Goal: Task Accomplishment & Management: Manage account settings

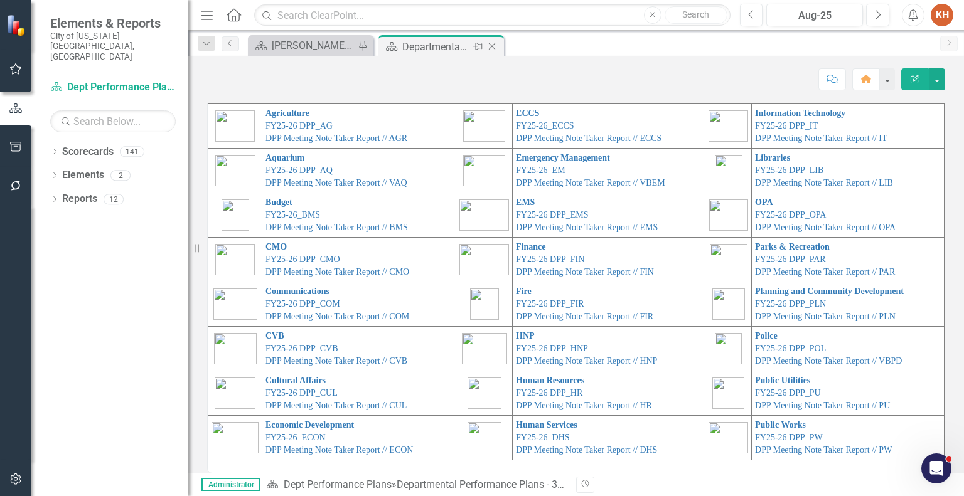
click at [489, 45] on icon "Close" at bounding box center [492, 46] width 13 height 10
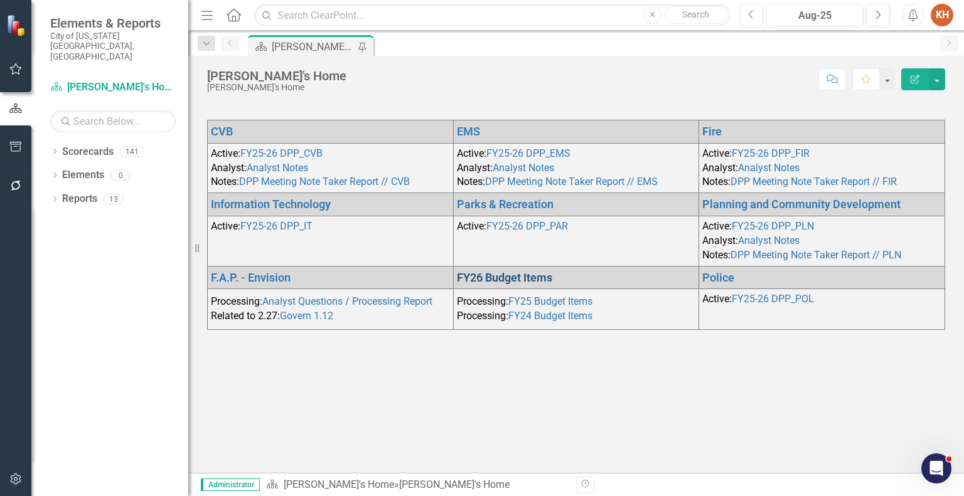
click at [530, 272] on link "FY26 Budget Items" at bounding box center [504, 277] width 95 height 13
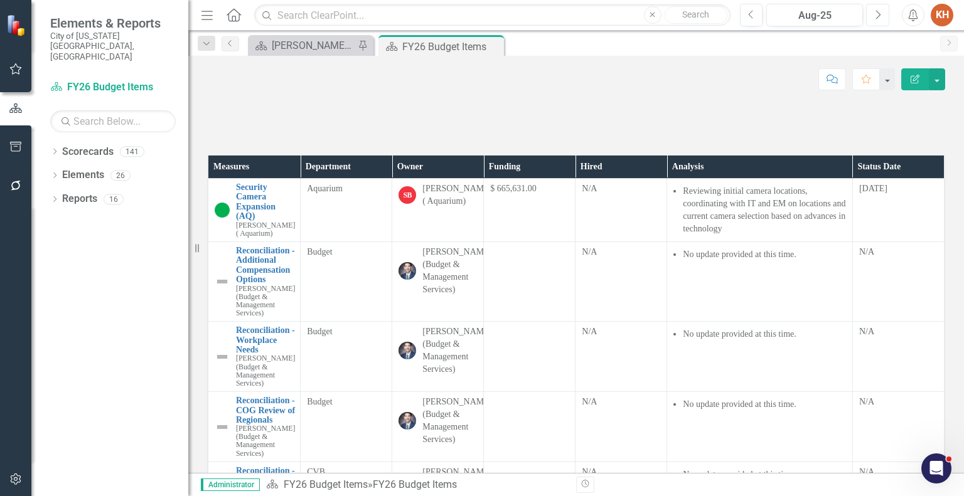
click at [878, 18] on icon "Next" at bounding box center [877, 14] width 7 height 11
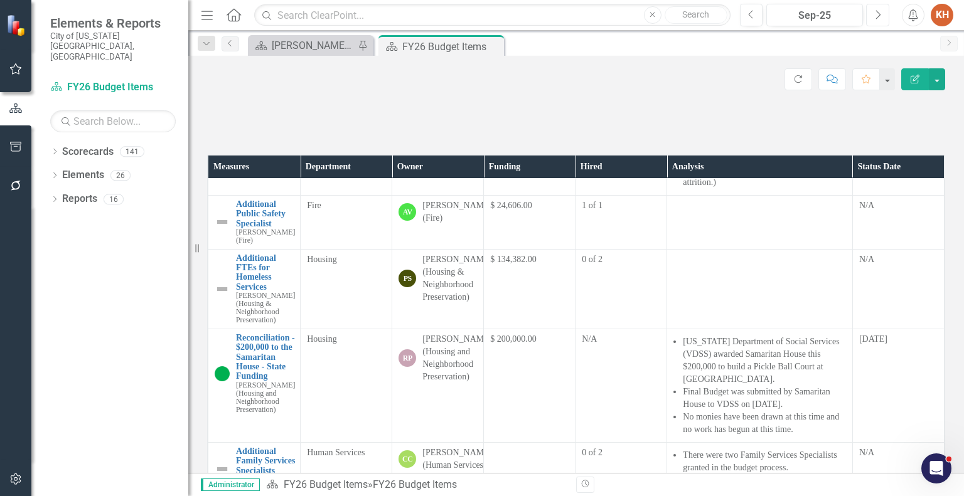
scroll to position [250, 0]
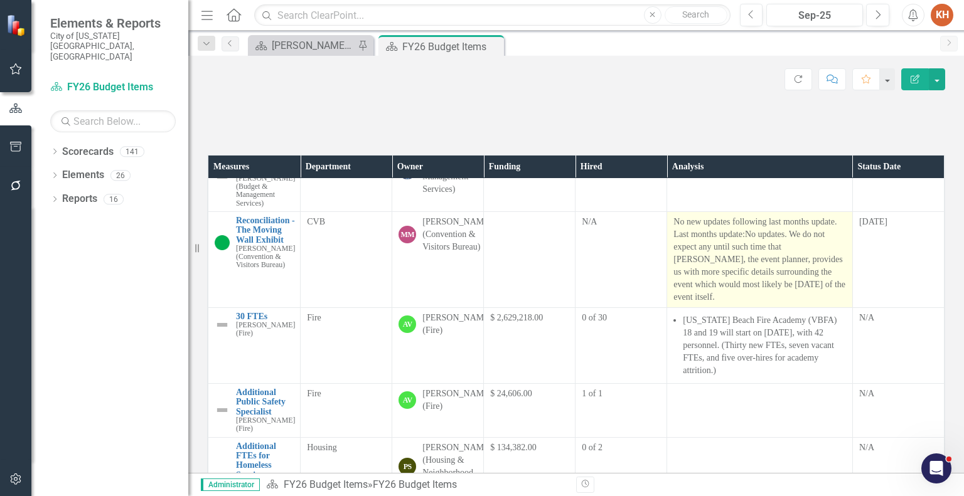
click at [739, 302] on span "No updates. We do not expect any until such time that [PERSON_NAME], the event …" at bounding box center [759, 266] width 172 height 72
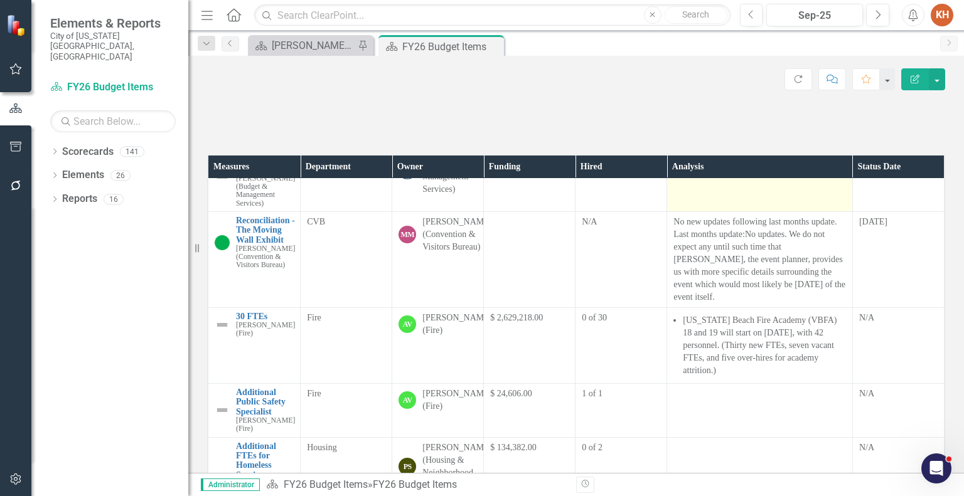
click at [740, 302] on span "No updates. We do not expect any until such time that [PERSON_NAME], the event …" at bounding box center [759, 266] width 172 height 72
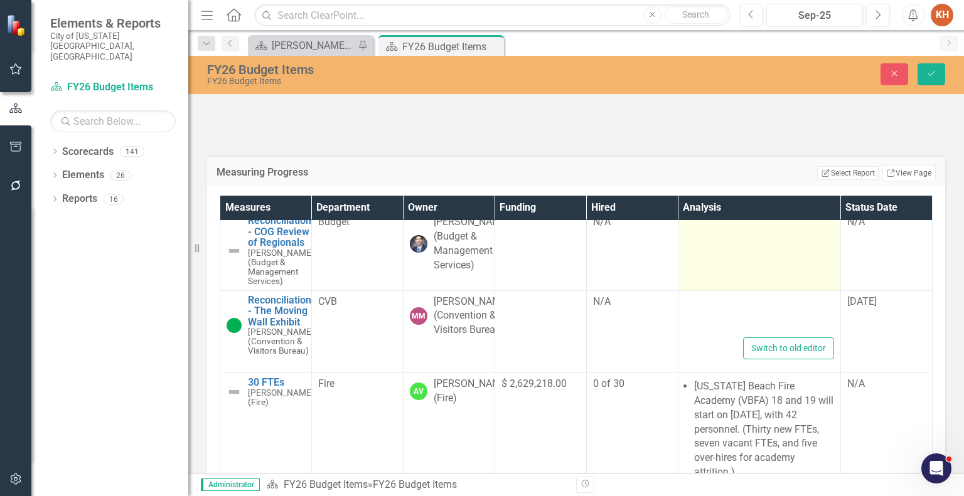
type textarea "<p>No new updates following last months update. Last months update: <span data-…"
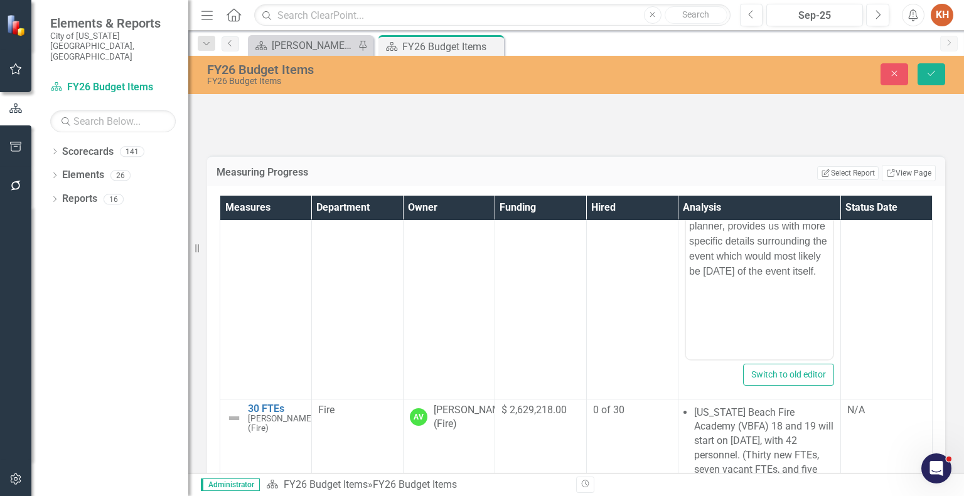
scroll to position [376, 0]
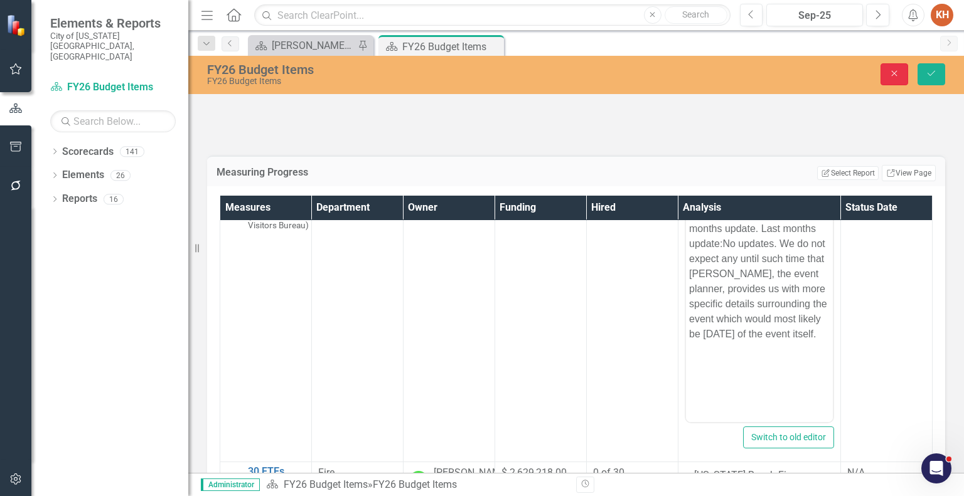
click at [889, 75] on icon "Close" at bounding box center [894, 73] width 11 height 9
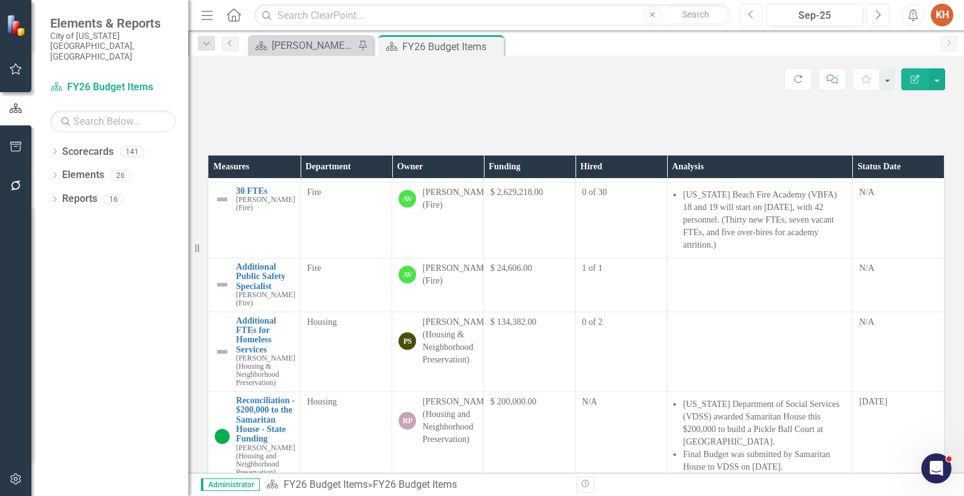
click at [751, 12] on icon "Previous" at bounding box center [751, 14] width 7 height 11
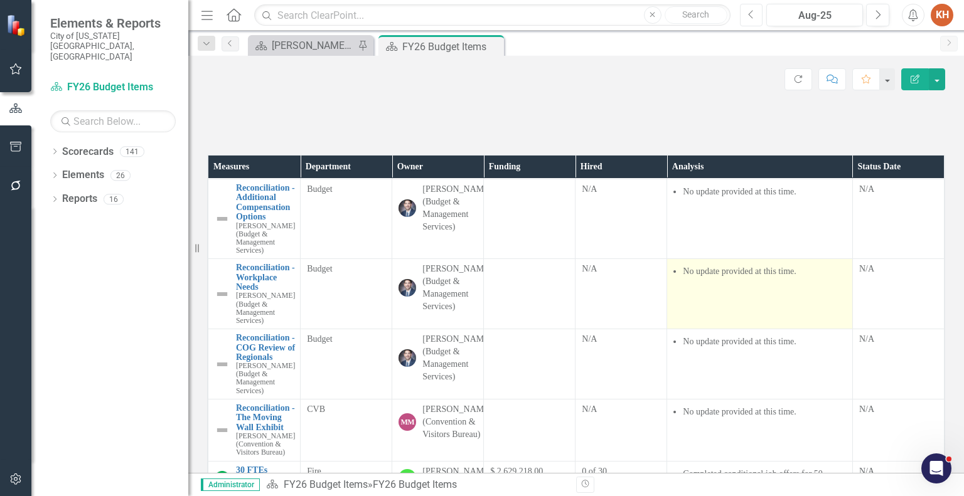
scroll to position [188, 0]
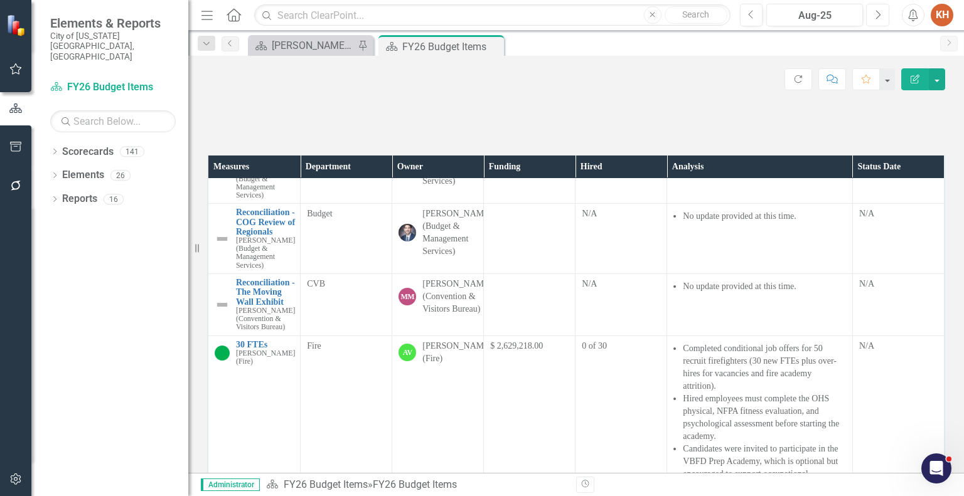
click at [875, 15] on icon "Next" at bounding box center [877, 14] width 7 height 11
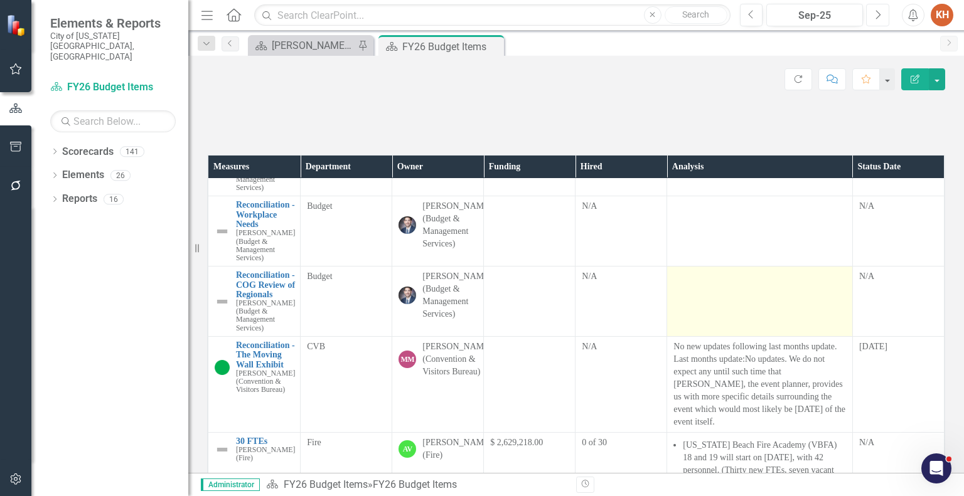
scroll to position [251, 0]
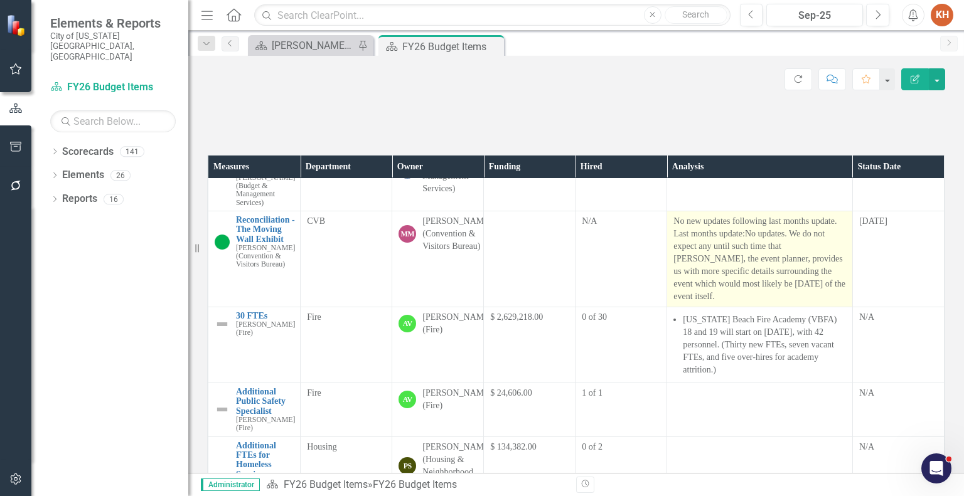
click at [745, 301] on span "No updates. We do not expect any until such time that [PERSON_NAME], the event …" at bounding box center [759, 265] width 172 height 72
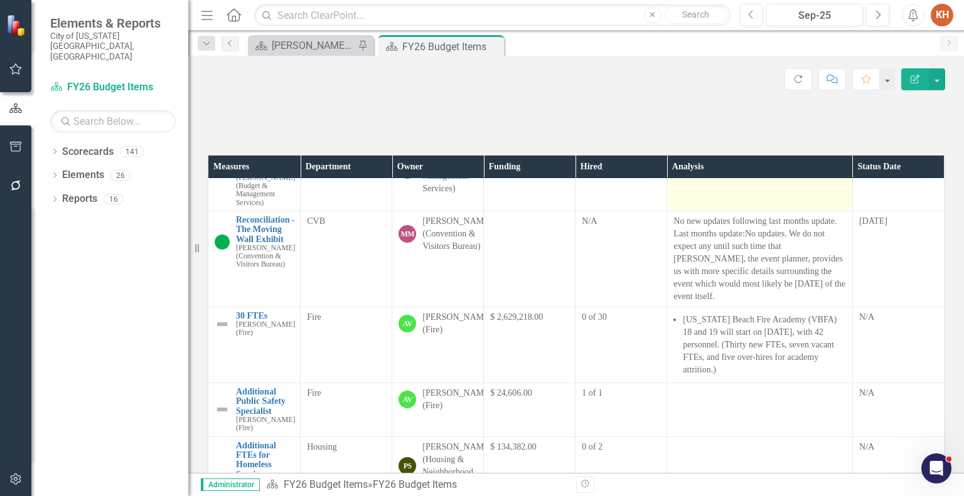
click at [745, 301] on span "No updates. We do not expect any until such time that [PERSON_NAME], the event …" at bounding box center [759, 265] width 172 height 72
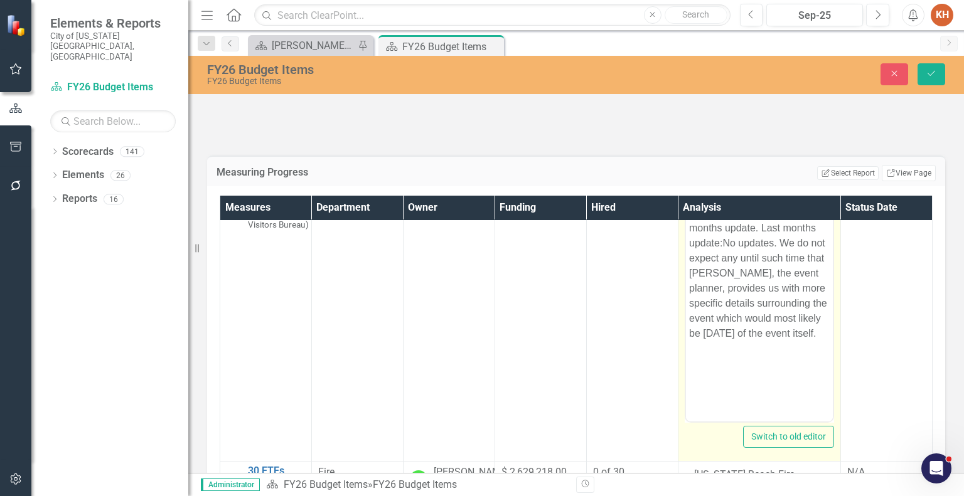
scroll to position [314, 0]
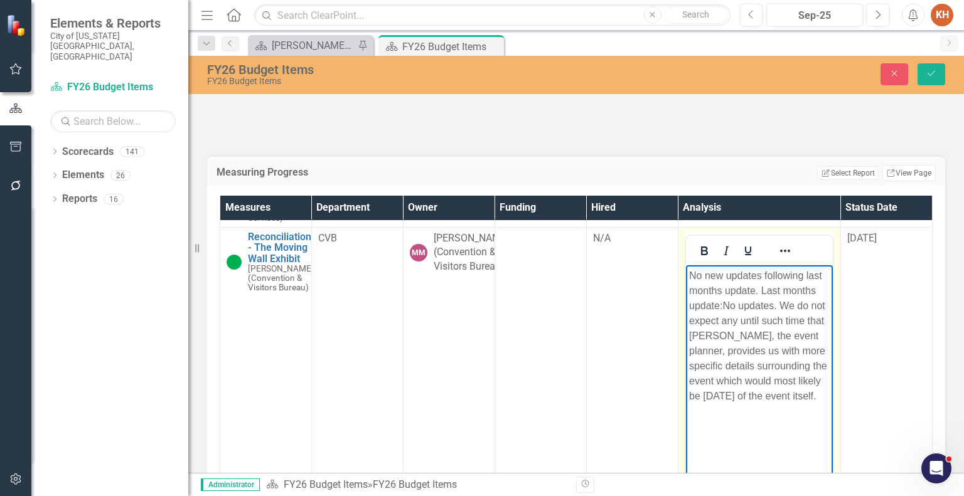
click at [739, 294] on p "No new updates following last months update. Last months update: No updates. We…" at bounding box center [758, 336] width 141 height 136
drag, startPoint x: 780, startPoint y: 306, endPoint x: 653, endPoint y: 256, distance: 136.7
click at [685, 265] on html "No new updates following last months update. Last months update: No updates. We…" at bounding box center [758, 359] width 147 height 188
drag, startPoint x: 789, startPoint y: 273, endPoint x: 818, endPoint y: 272, distance: 28.9
click at [789, 273] on span "We do not expect any until such time that [PERSON_NAME], the event planner, pro…" at bounding box center [757, 320] width 138 height 101
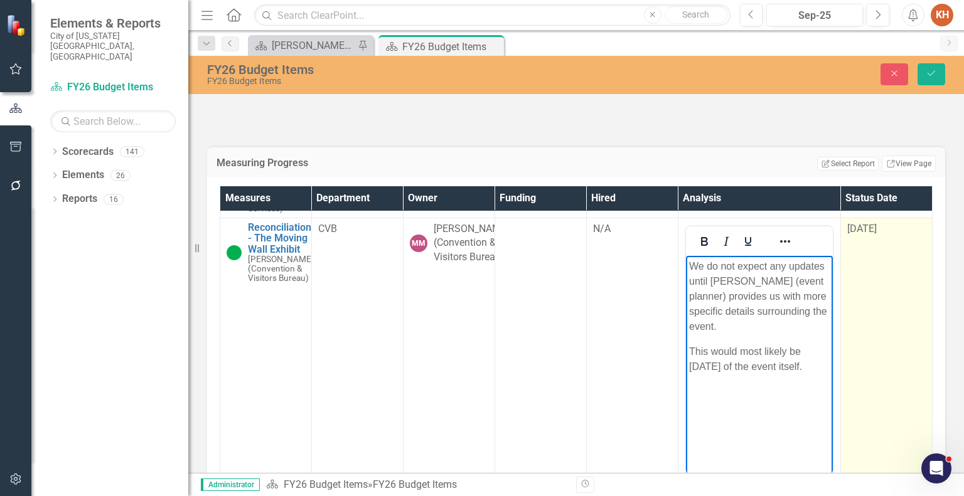
scroll to position [24, 0]
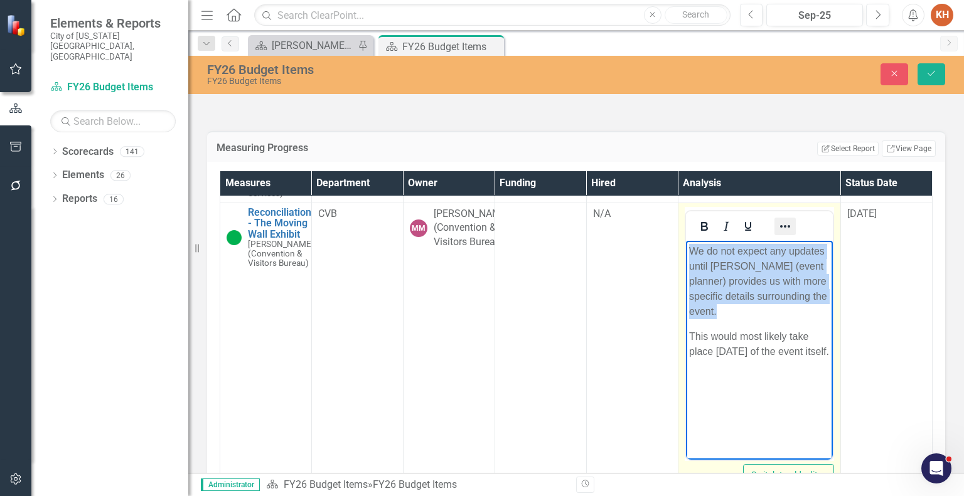
click at [777, 234] on icon "Reveal or hide additional toolbar items" at bounding box center [784, 226] width 15 height 15
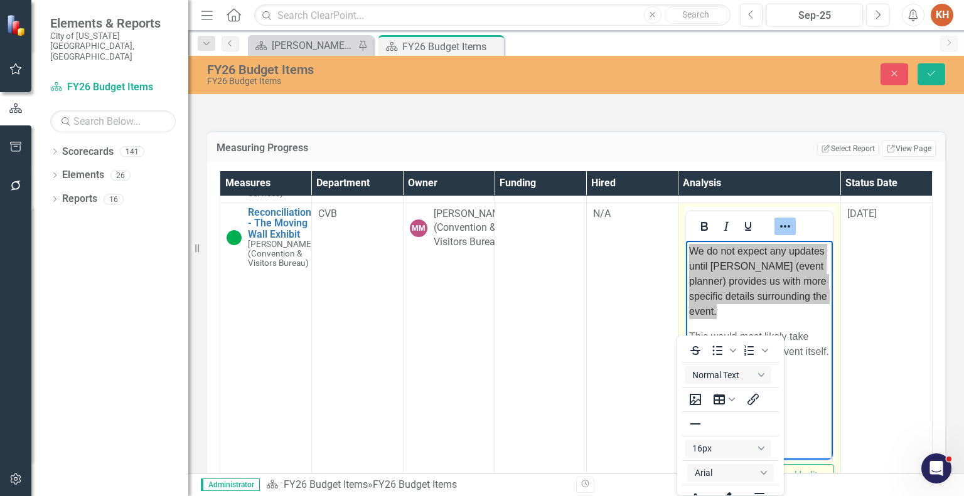
scroll to position [3, 0]
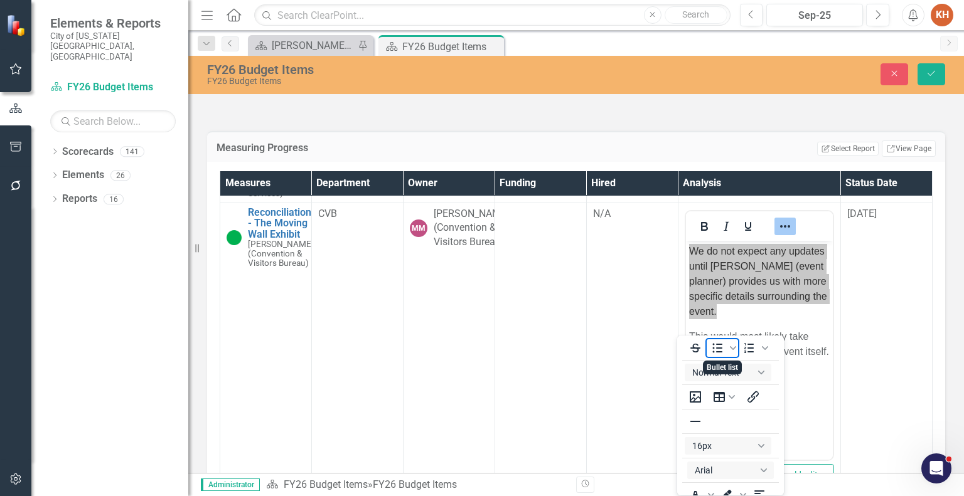
click at [710, 344] on icon "Bullet list" at bounding box center [717, 348] width 15 height 15
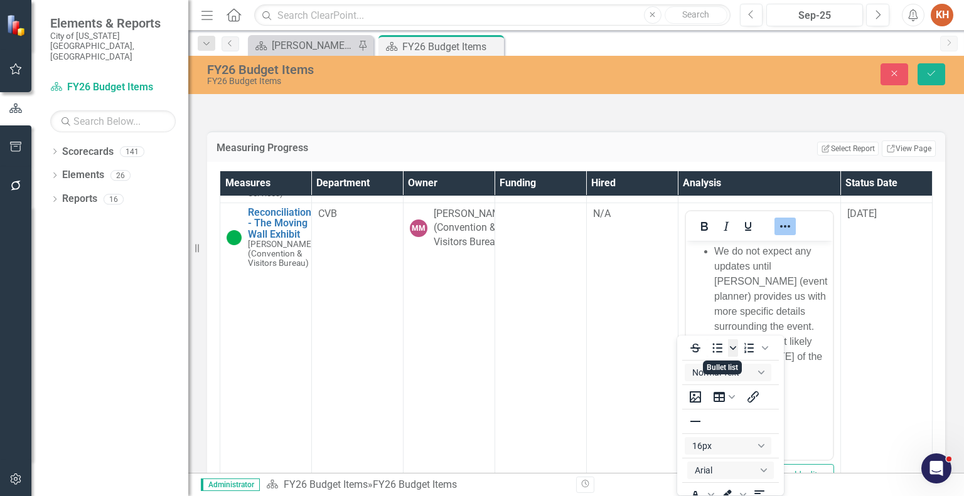
scroll to position [26, 0]
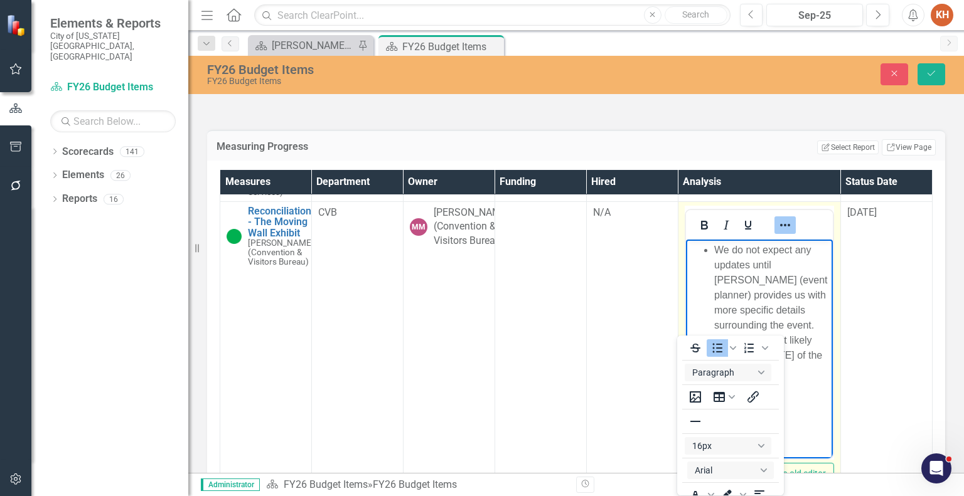
click at [777, 233] on icon "Reveal or hide additional toolbar items" at bounding box center [784, 225] width 15 height 15
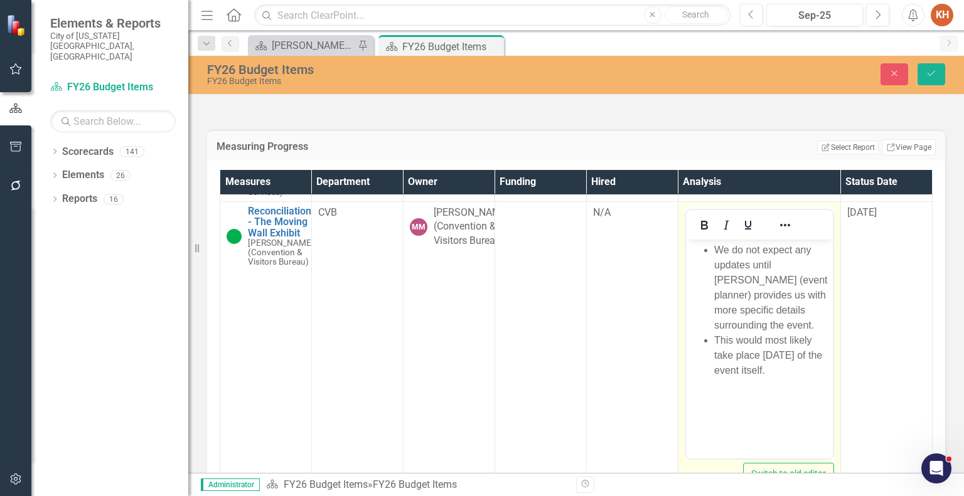
click at [759, 290] on span "We do not expect any updates until [PERSON_NAME] (event planner) provides us wi…" at bounding box center [770, 287] width 114 height 86
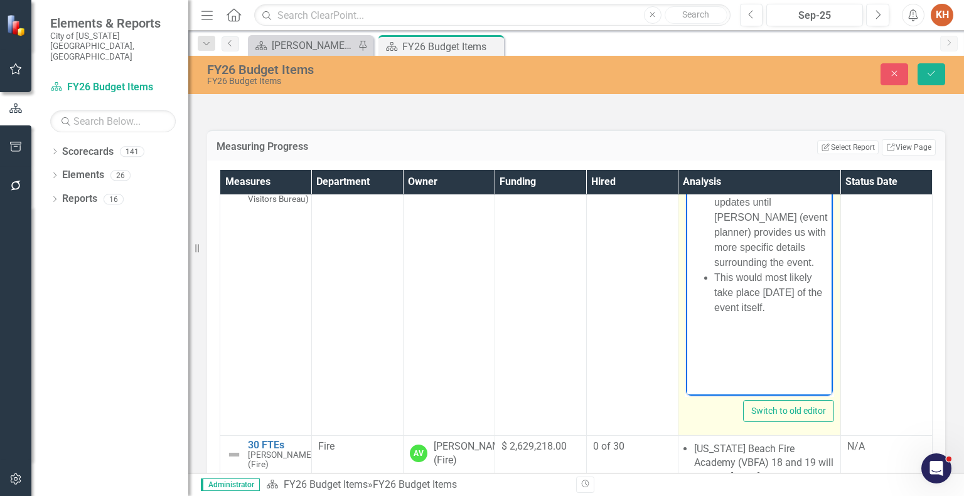
scroll to position [314, 0]
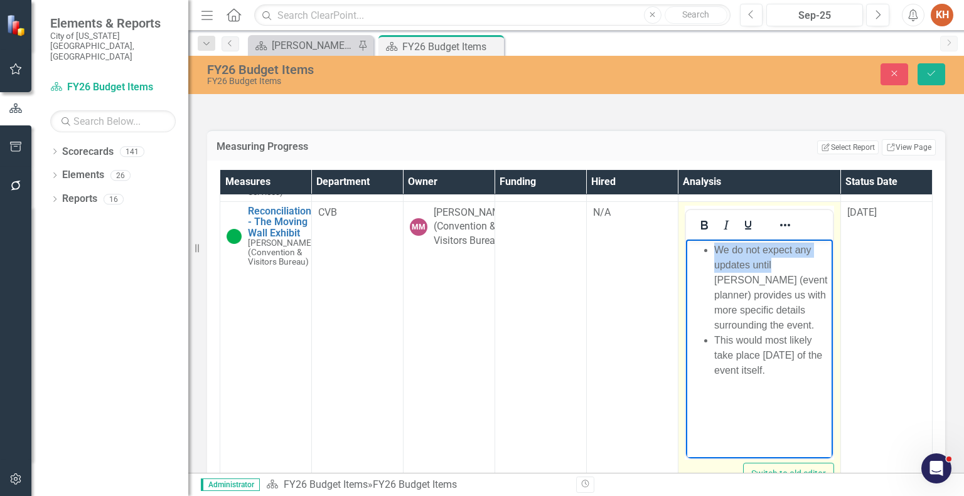
drag, startPoint x: 771, startPoint y: 264, endPoint x: 703, endPoint y: 250, distance: 68.5
click at [713, 250] on li "We do not expect any updates until [PERSON_NAME] (event planner) provides us wi…" at bounding box center [770, 287] width 115 height 90
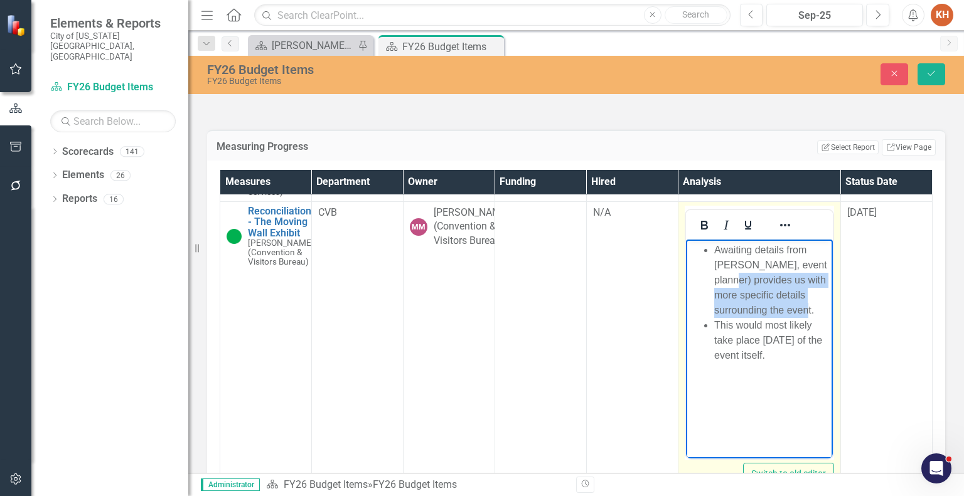
drag, startPoint x: 748, startPoint y: 280, endPoint x: 824, endPoint y: 310, distance: 81.5
click at [824, 310] on li "Awaiting details from [PERSON_NAME], event planner) provides us with more speci…" at bounding box center [770, 279] width 115 height 75
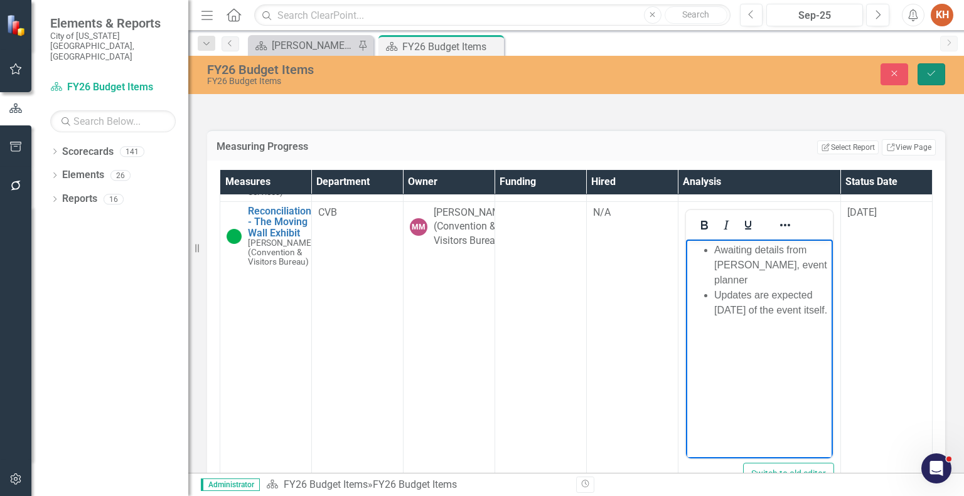
click at [931, 77] on icon "Save" at bounding box center [931, 73] width 11 height 9
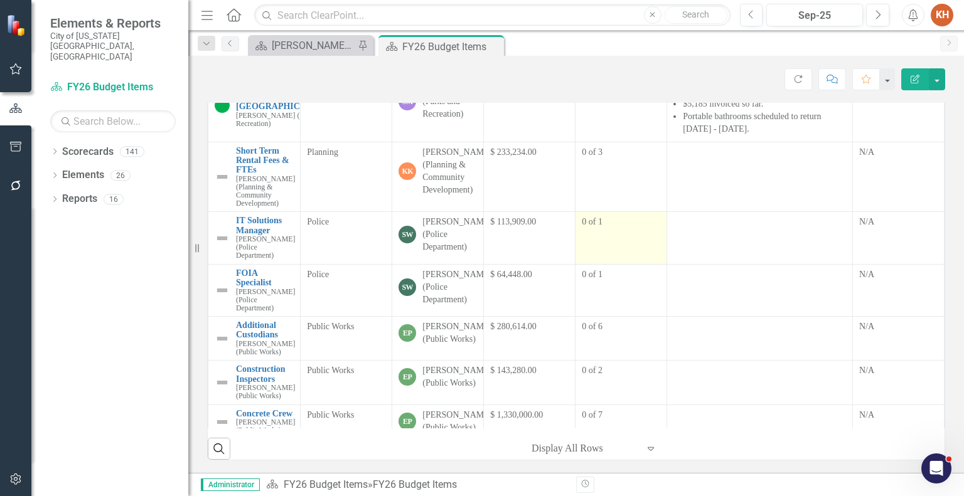
scroll to position [978, 0]
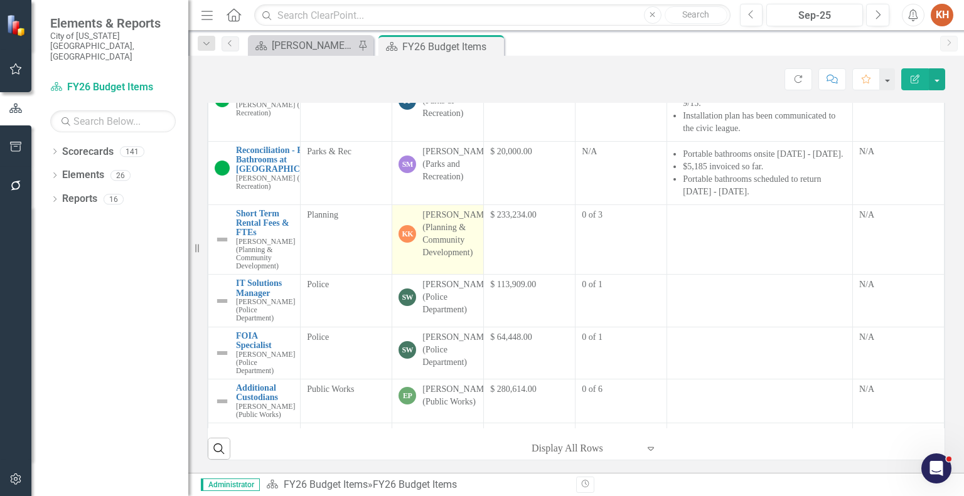
click at [457, 259] on div "[PERSON_NAME] (Planning & Community Development)" at bounding box center [457, 234] width 70 height 50
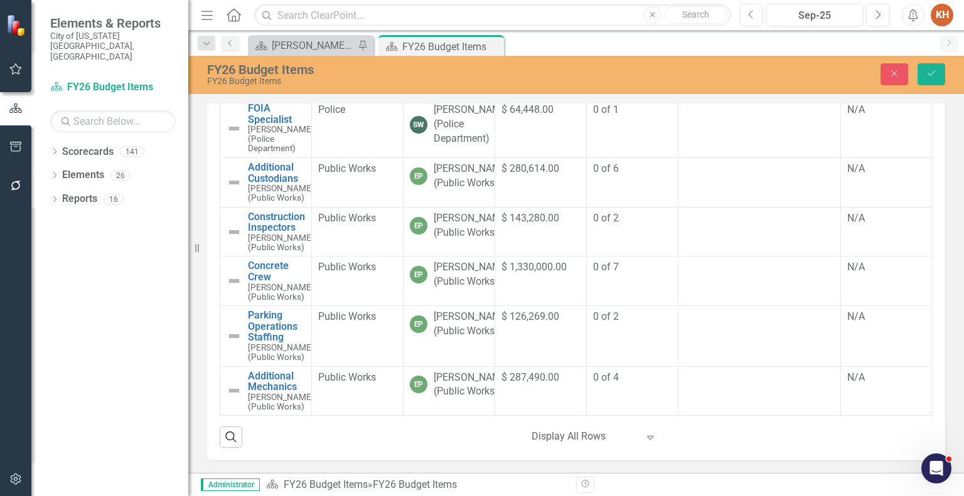
scroll to position [1355, 0]
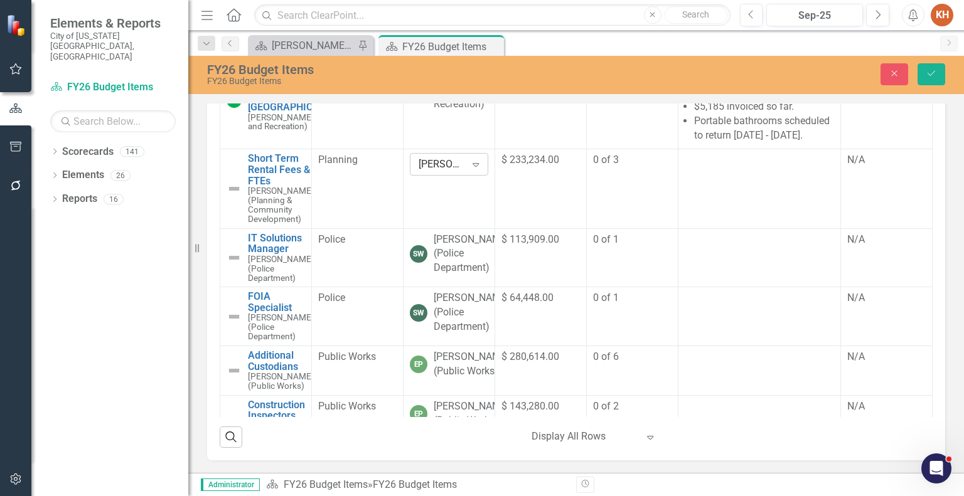
click at [458, 172] on div "[PERSON_NAME] (Planning & Community Development)" at bounding box center [442, 164] width 47 height 14
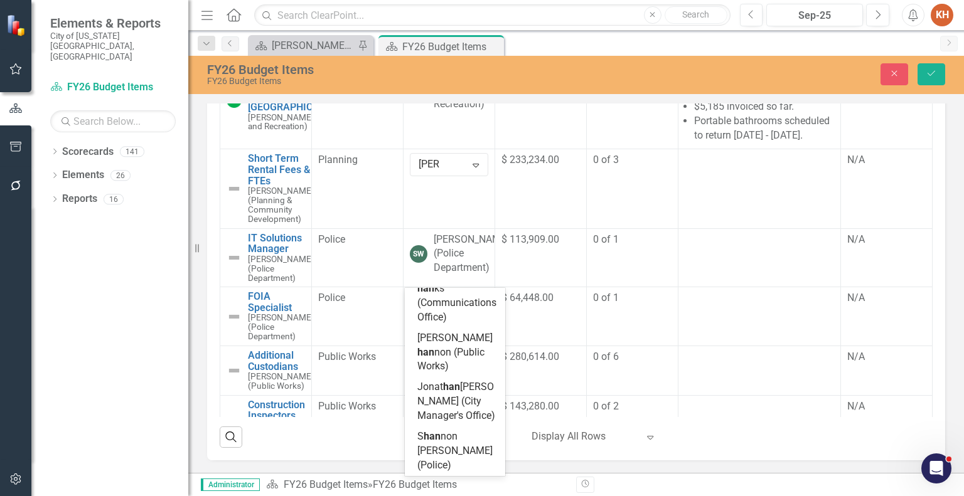
scroll to position [0, 0]
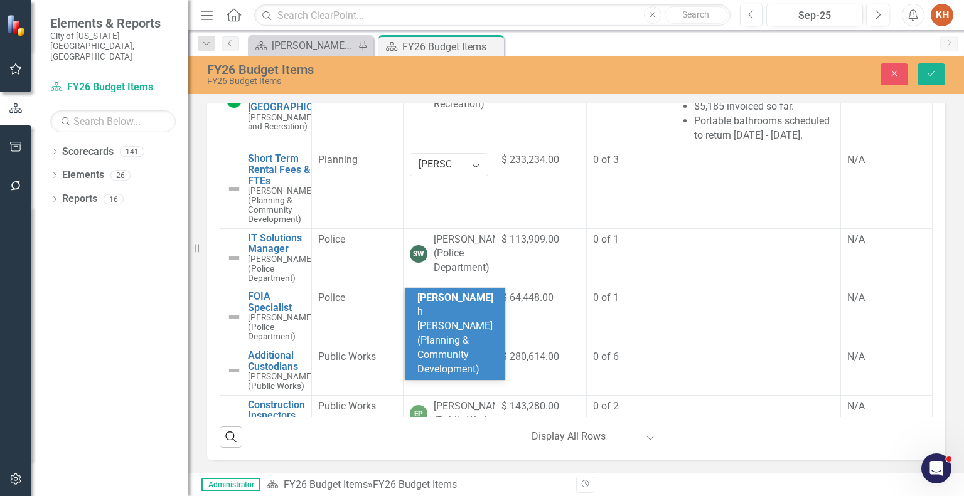
type input "[PERSON_NAME]"
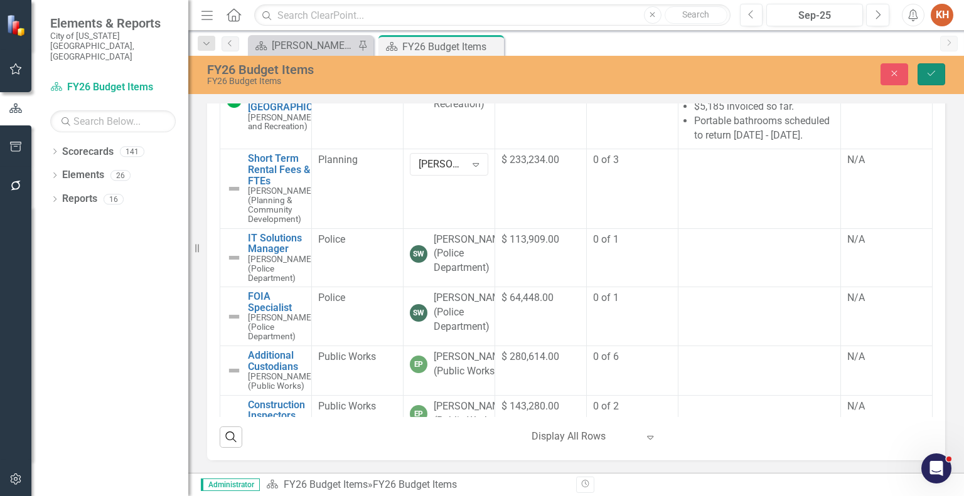
click at [933, 72] on icon "submit" at bounding box center [931, 73] width 8 height 5
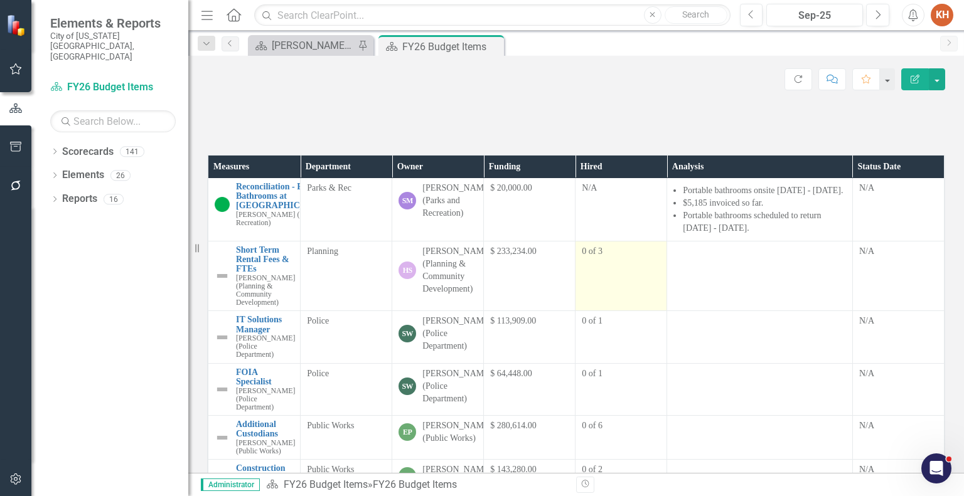
scroll to position [1104, 0]
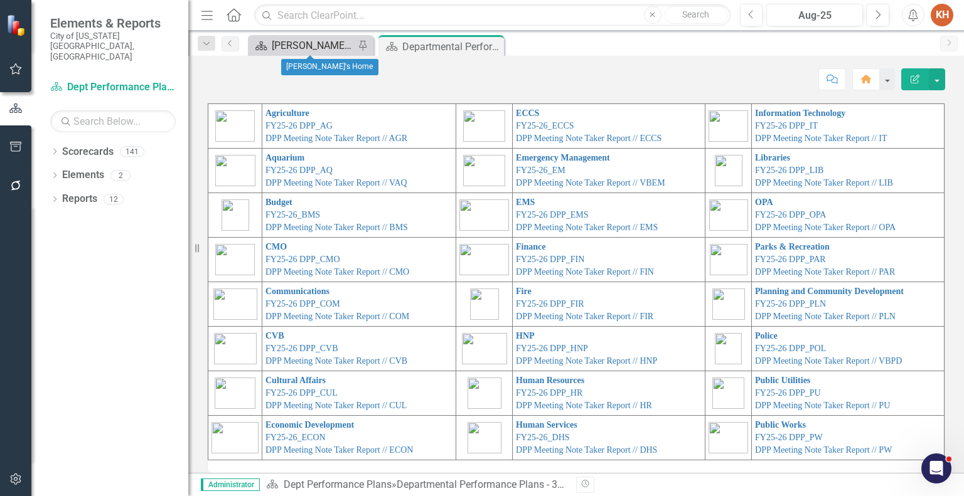
click at [331, 46] on div "[PERSON_NAME]'s Home" at bounding box center [313, 46] width 83 height 16
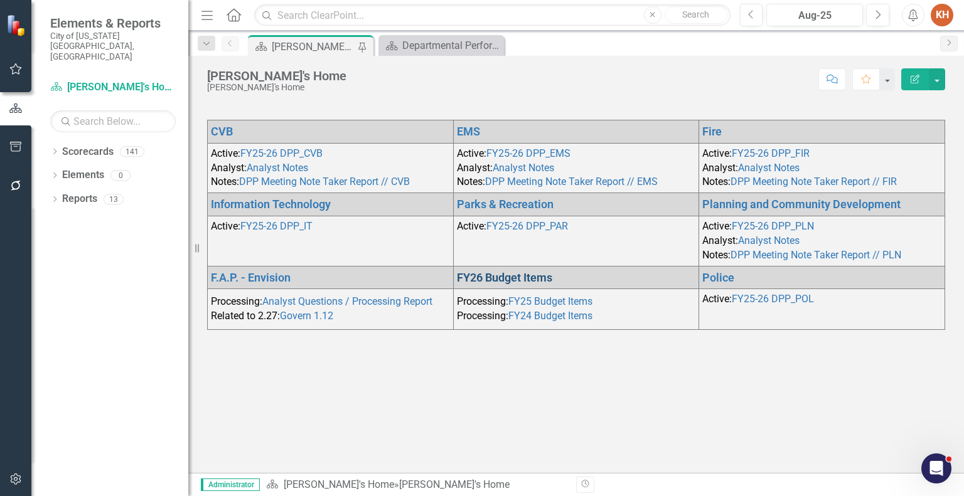
click at [515, 271] on link "FY26 Budget Items" at bounding box center [504, 277] width 95 height 13
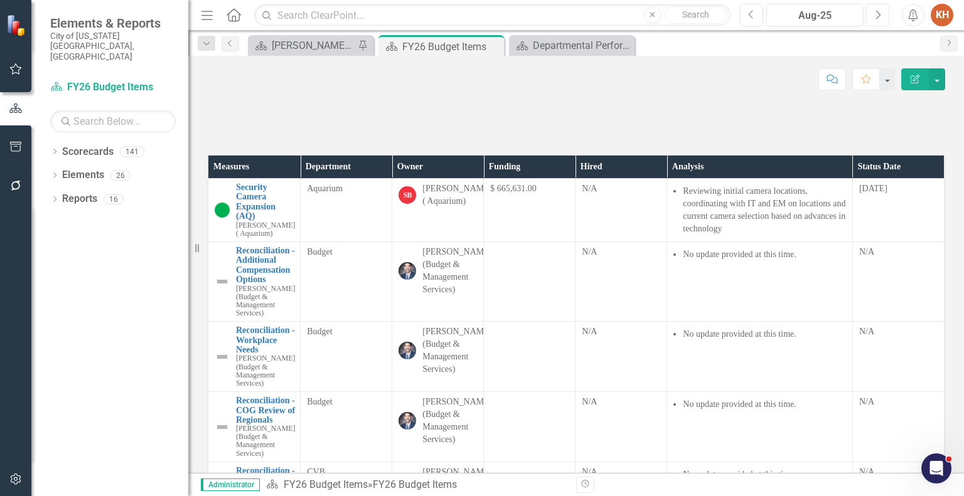
click at [877, 18] on icon "Next" at bounding box center [877, 14] width 7 height 11
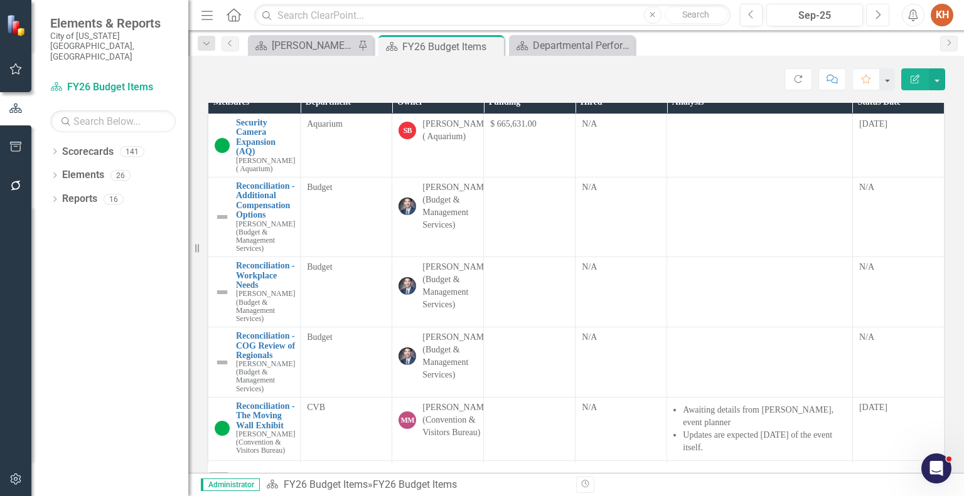
scroll to position [127, 0]
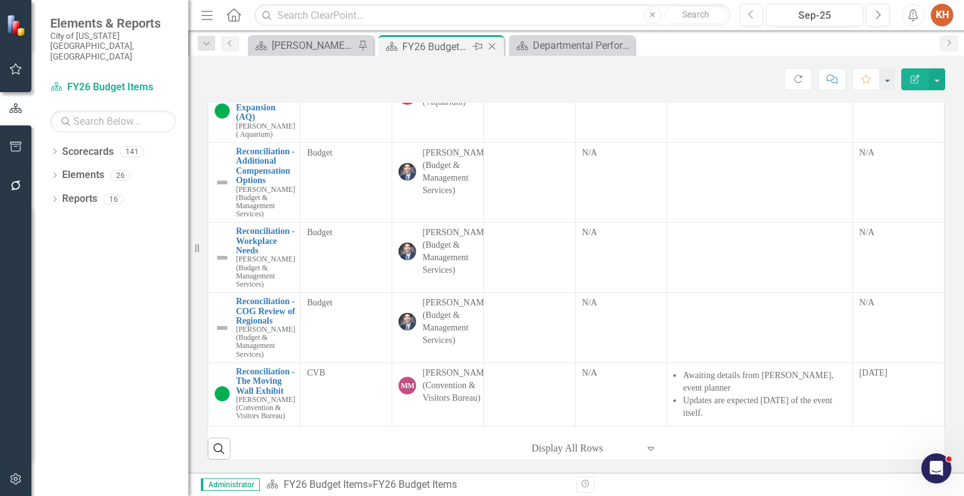
click at [491, 45] on icon at bounding box center [492, 46] width 7 height 7
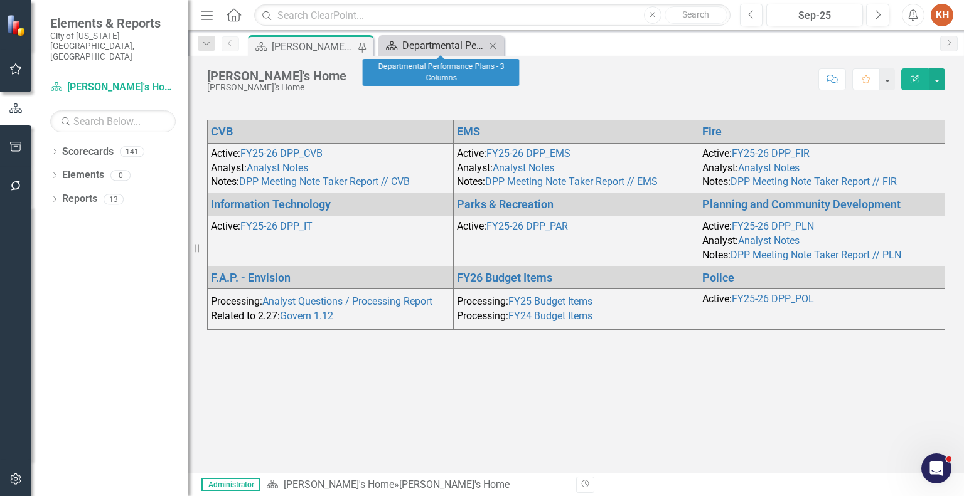
click at [451, 45] on div "Departmental Performance Plans - 3 Columns" at bounding box center [443, 46] width 83 height 16
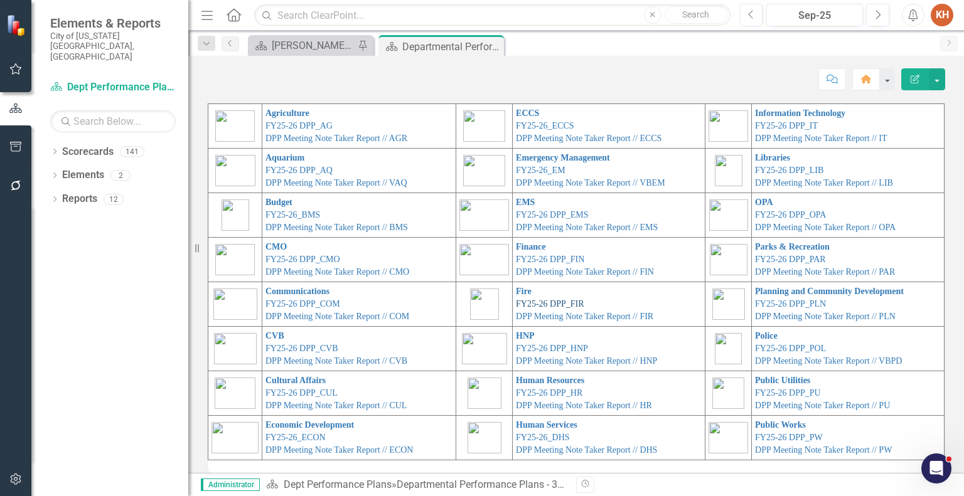
click at [516, 302] on link "FY25-26 DPP_FIR" at bounding box center [550, 303] width 68 height 9
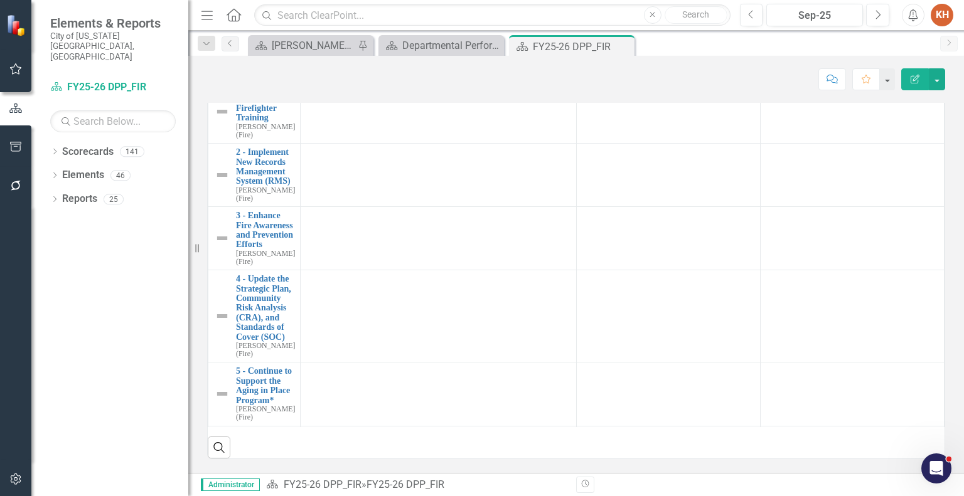
scroll to position [1192, 0]
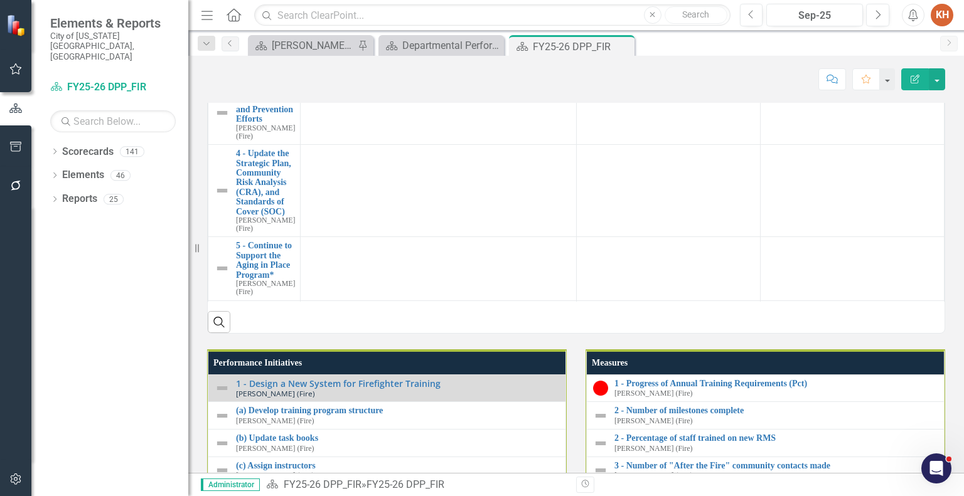
drag, startPoint x: 619, startPoint y: 47, endPoint x: 604, endPoint y: 53, distance: 16.3
click at [0, 0] on icon "Close" at bounding box center [0, 0] width 0 height 0
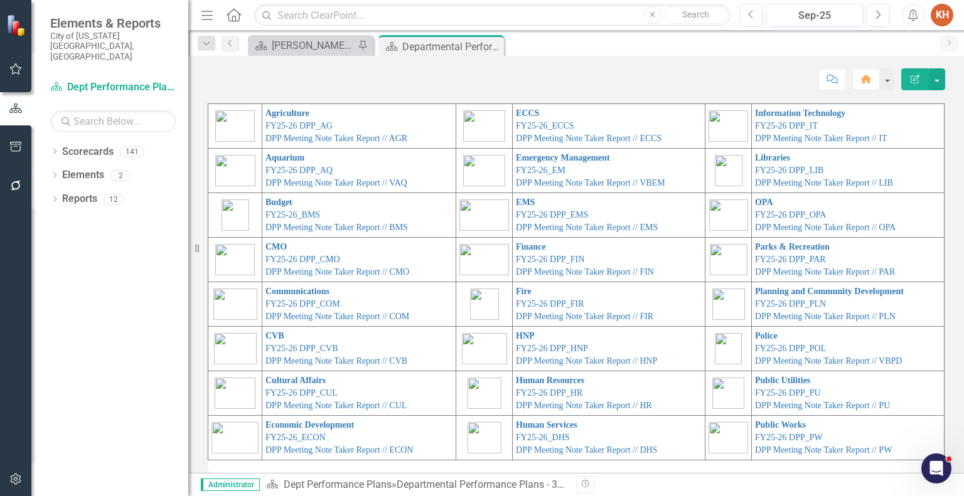
scroll to position [11, 0]
